Goal: Transaction & Acquisition: Purchase product/service

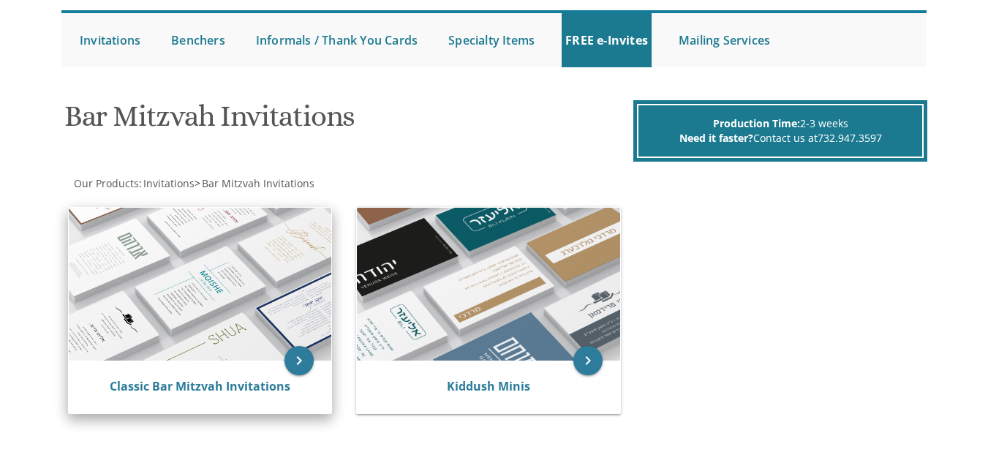
scroll to position [103, 0]
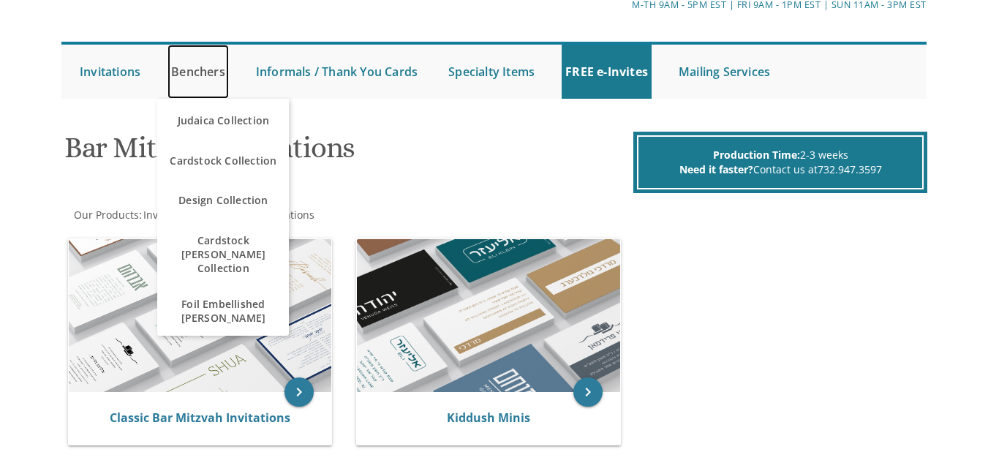
click at [211, 72] on link "Benchers" at bounding box center [198, 72] width 61 height 54
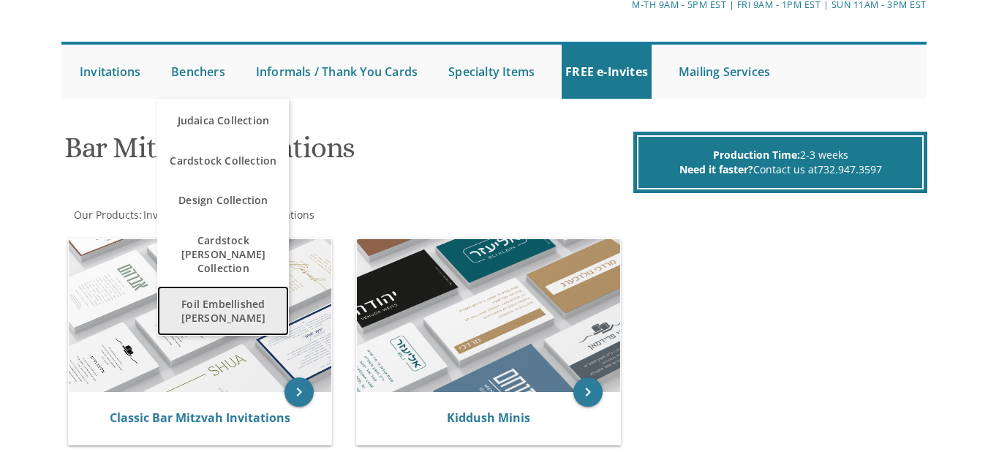
click at [230, 290] on span "Foil Embellished [PERSON_NAME]" at bounding box center [223, 311] width 124 height 42
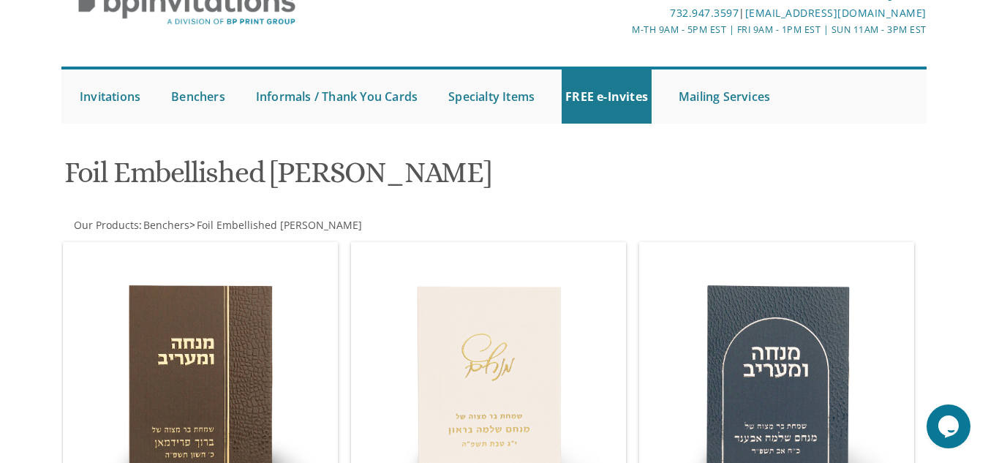
scroll to position [73, 0]
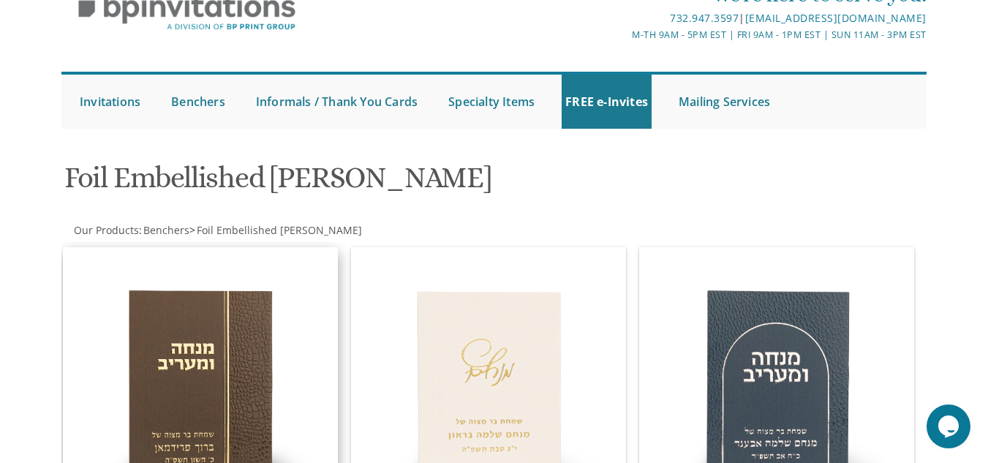
click at [163, 312] on img at bounding box center [201, 385] width 274 height 274
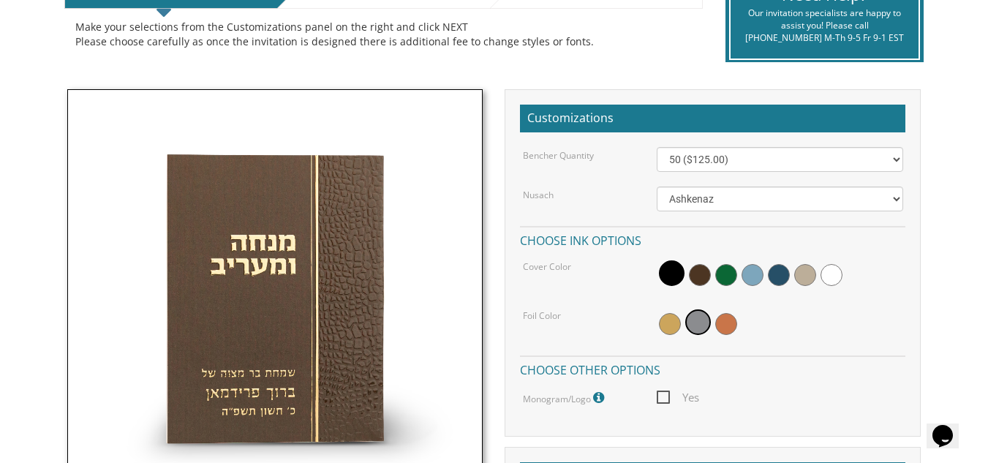
scroll to position [293, 0]
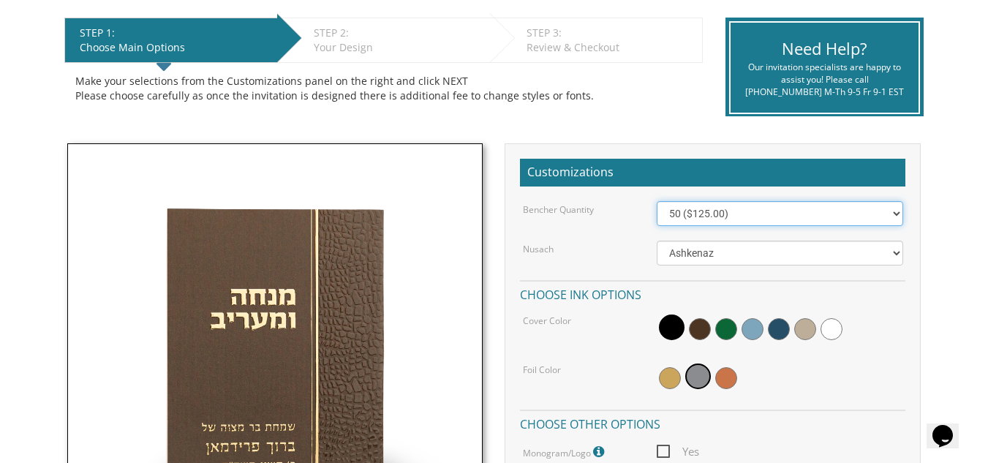
click at [895, 211] on select "50 ($125.00) 60 ($150.00) 70 ($175.00) 80 ($200.00) 90 ($225.00) 100 ($250.00) …" at bounding box center [780, 213] width 246 height 25
